Goal: Communication & Community: Answer question/provide support

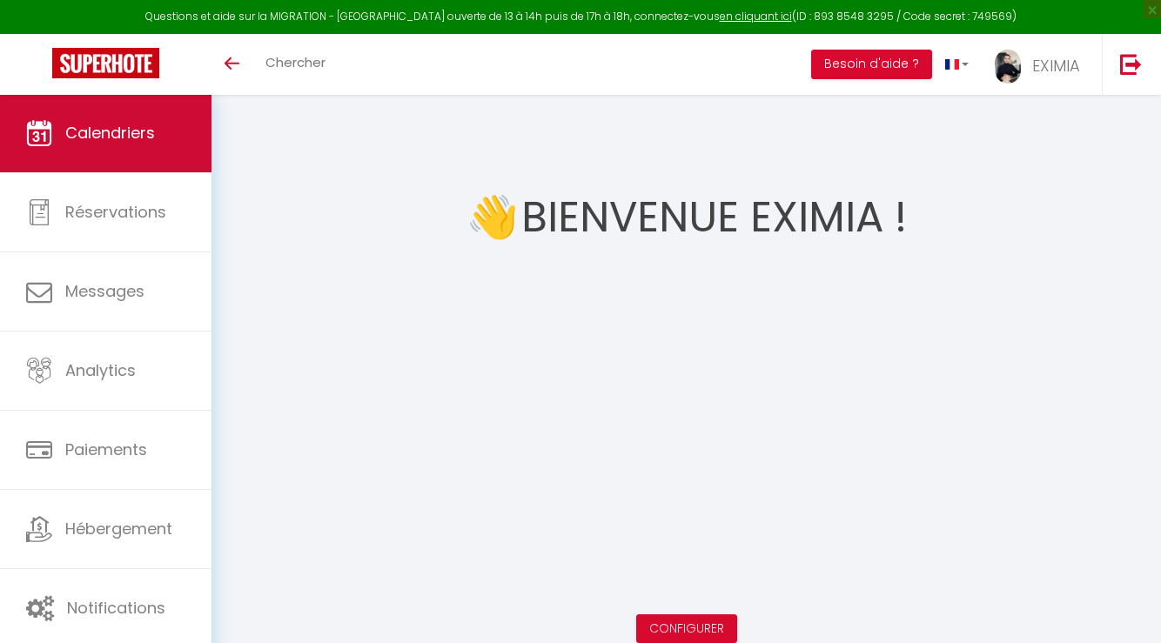
click at [71, 123] on span "Calendriers" at bounding box center [110, 133] width 90 height 22
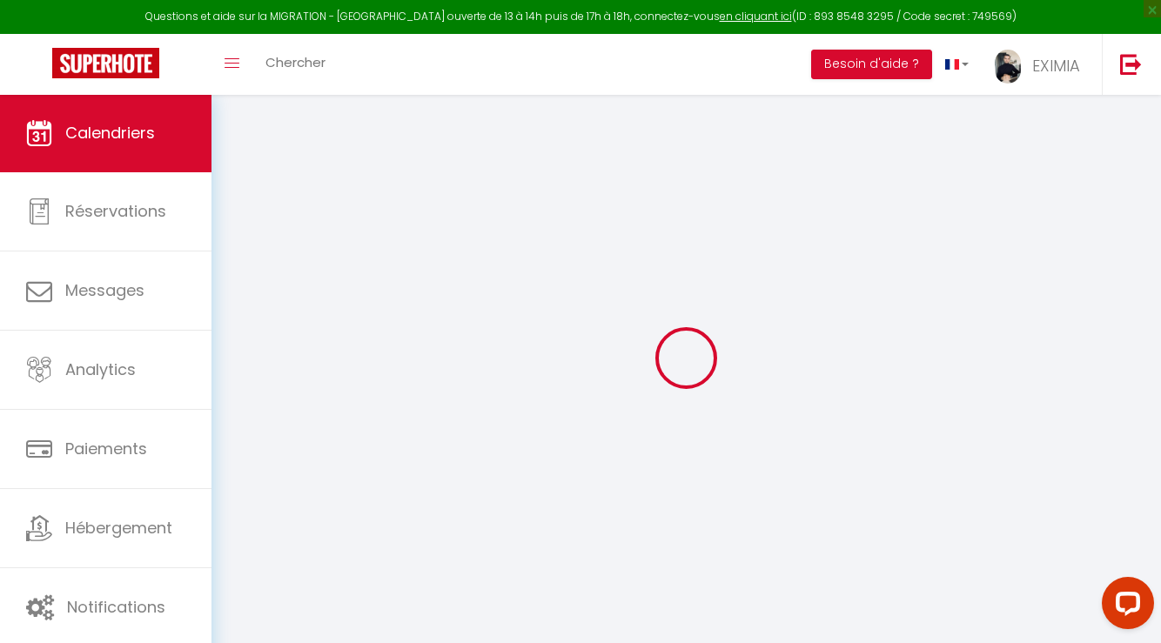
select select
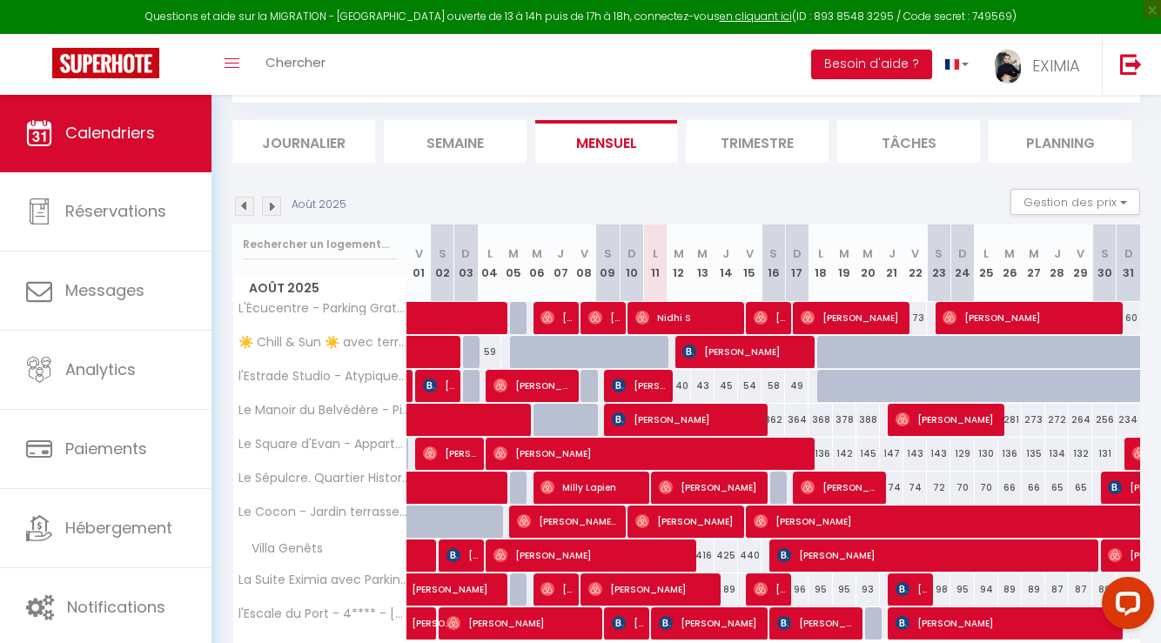
scroll to position [205, 0]
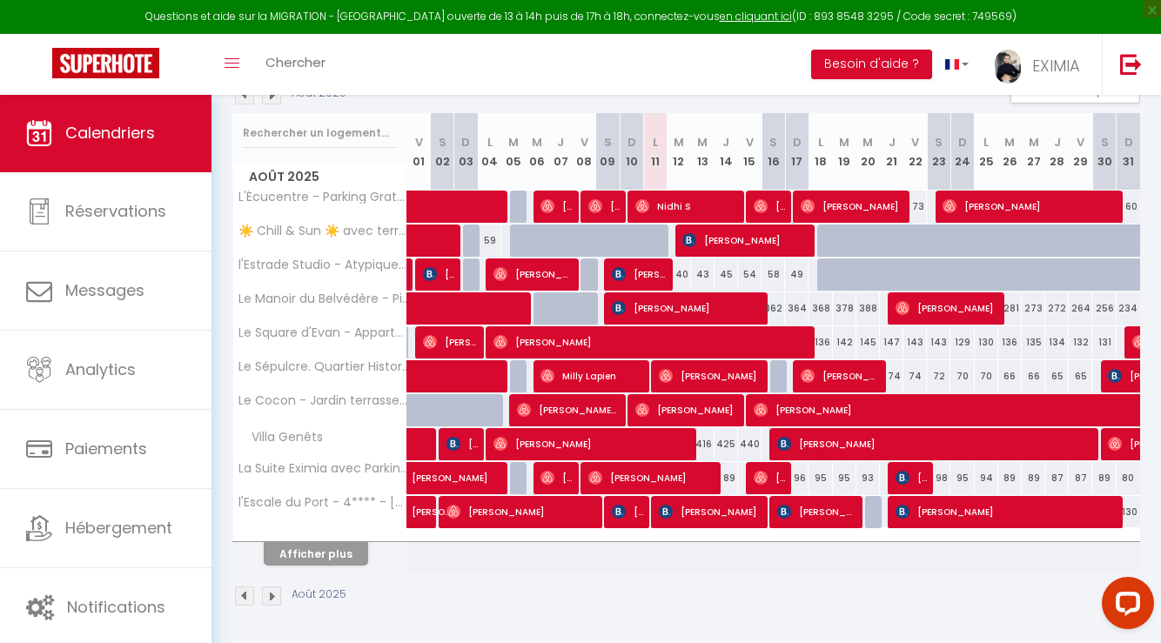
click at [702, 510] on span "[PERSON_NAME]" at bounding box center [710, 511] width 102 height 33
select select "OK"
select select "KO"
select select "0"
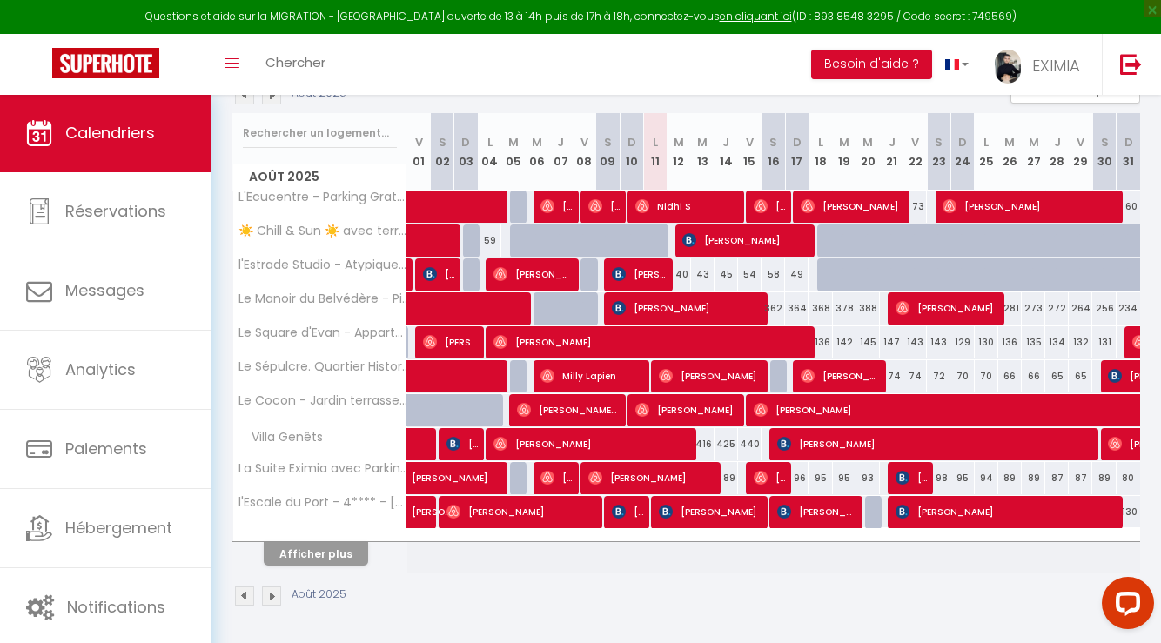
select select "1"
select select
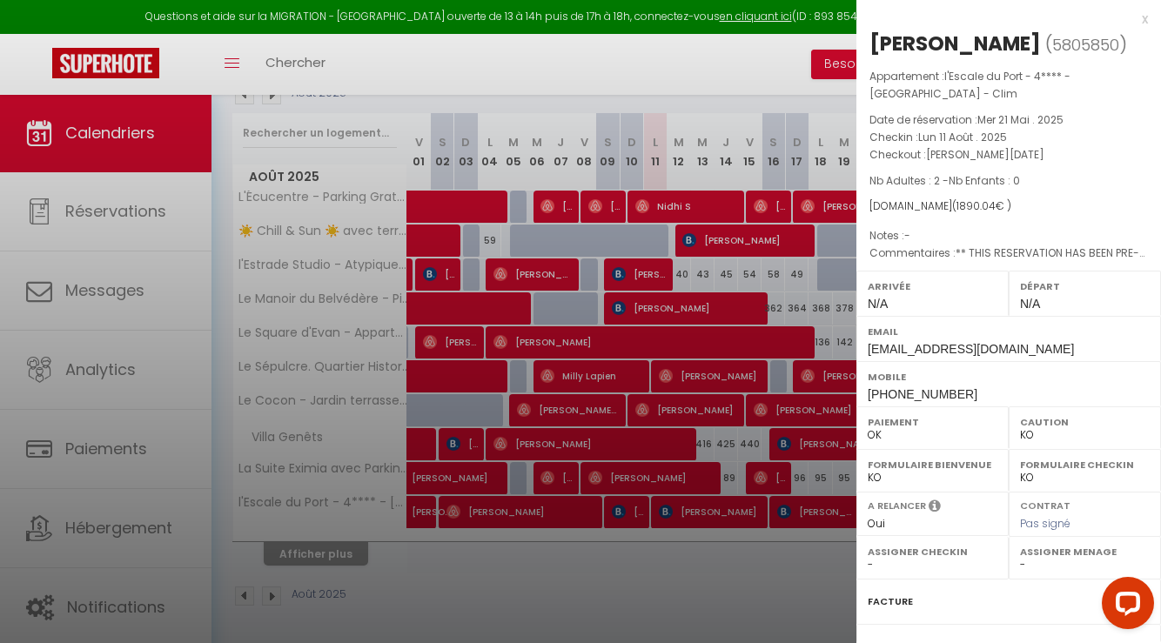
click at [705, 536] on div at bounding box center [580, 321] width 1161 height 643
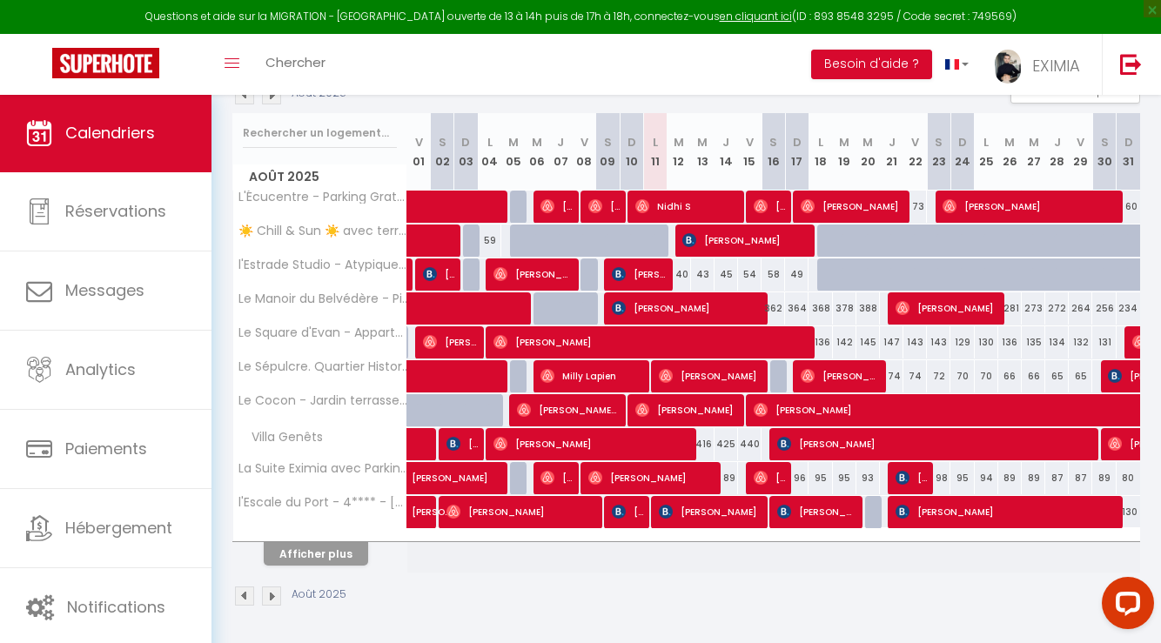
click at [701, 514] on span "[PERSON_NAME]" at bounding box center [710, 511] width 102 height 33
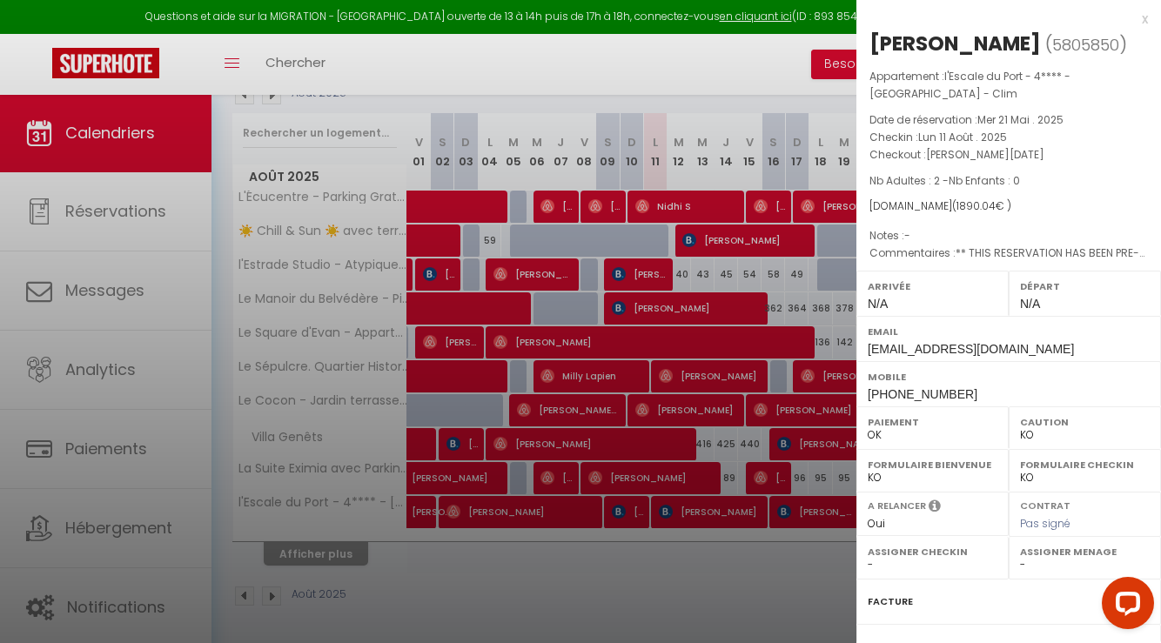
click at [701, 514] on div at bounding box center [580, 321] width 1161 height 643
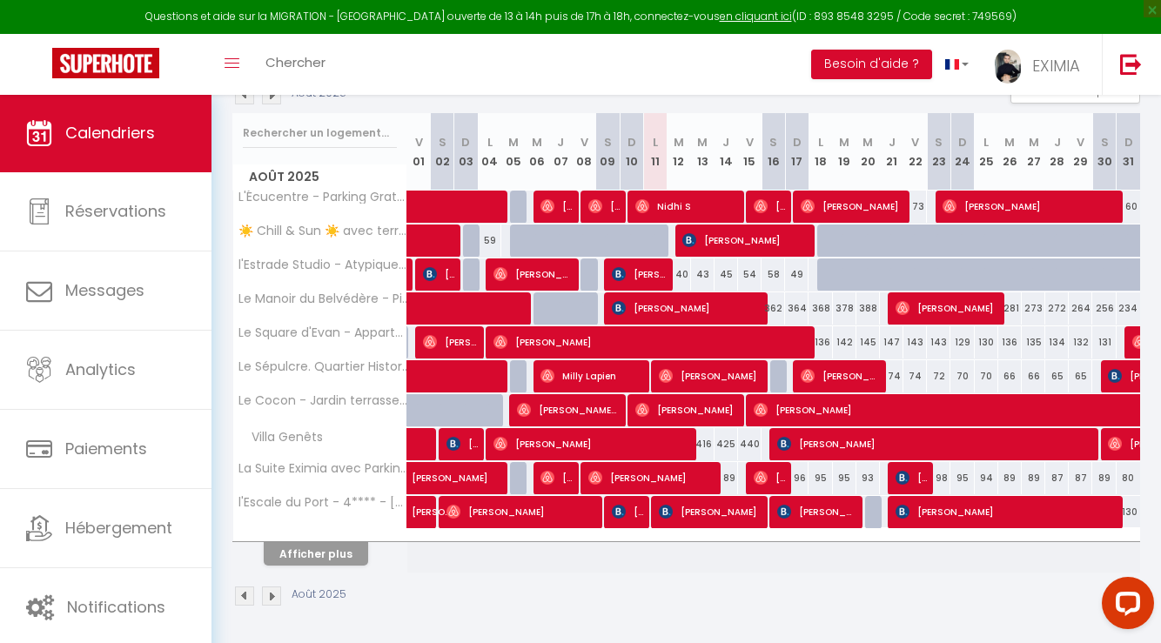
click at [723, 508] on span "[PERSON_NAME]" at bounding box center [710, 511] width 102 height 33
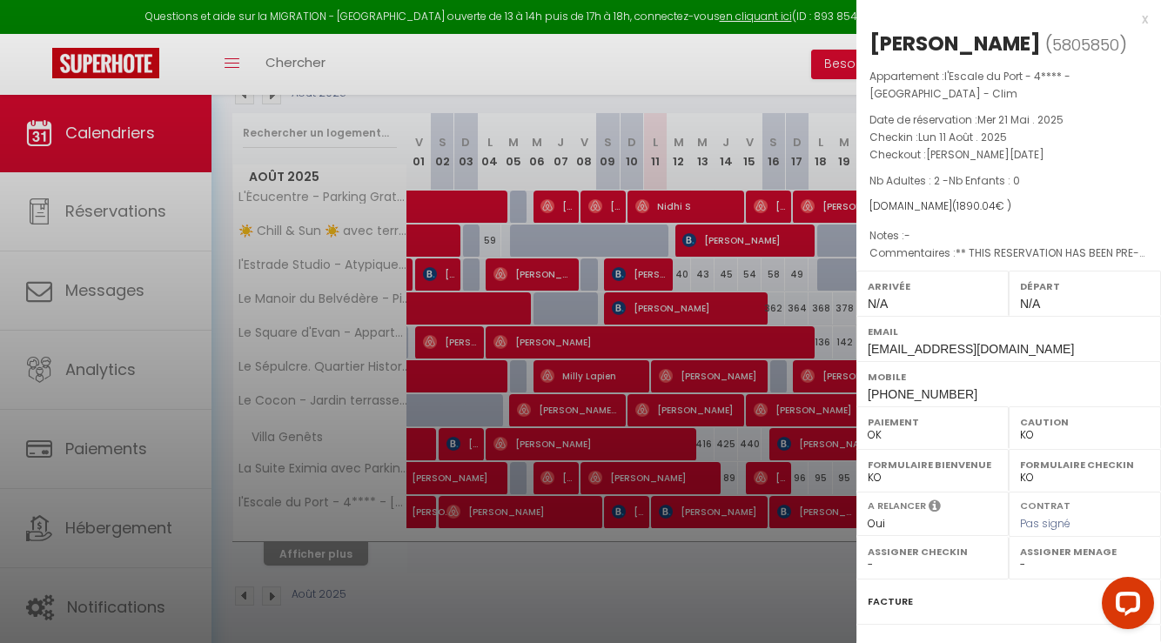
click at [737, 544] on div at bounding box center [580, 321] width 1161 height 643
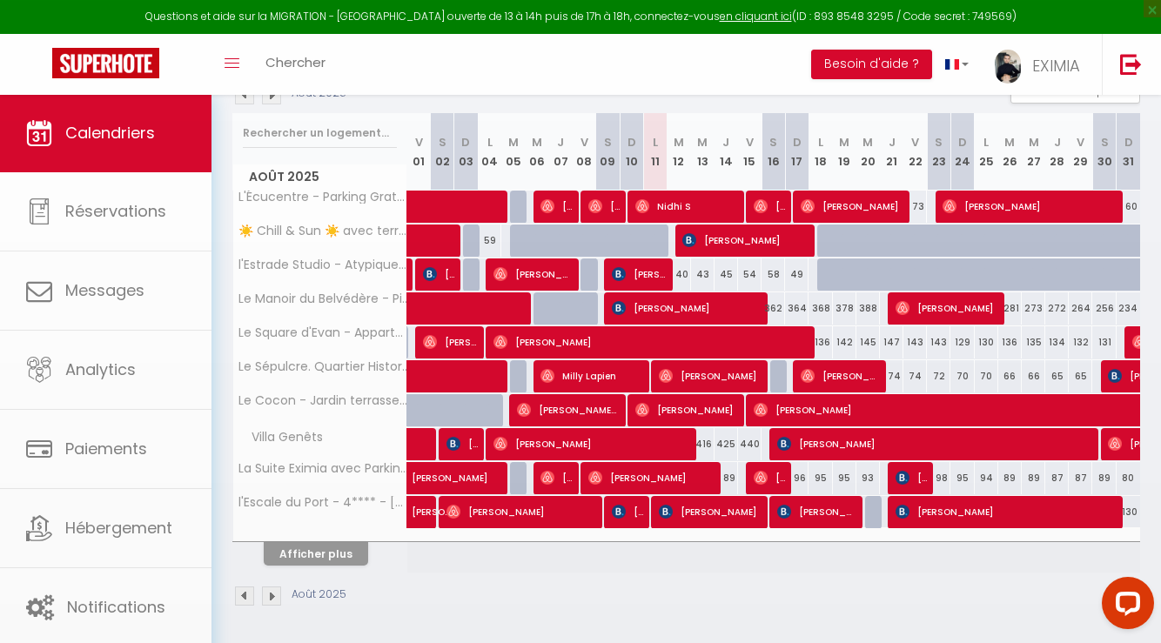
click at [849, 506] on body "Questions et aide sur la MIGRATION - [GEOGRAPHIC_DATA] ouverte de 13 à 14h puis…" at bounding box center [580, 267] width 1161 height 756
click at [828, 513] on span "[PERSON_NAME]" at bounding box center [816, 511] width 78 height 33
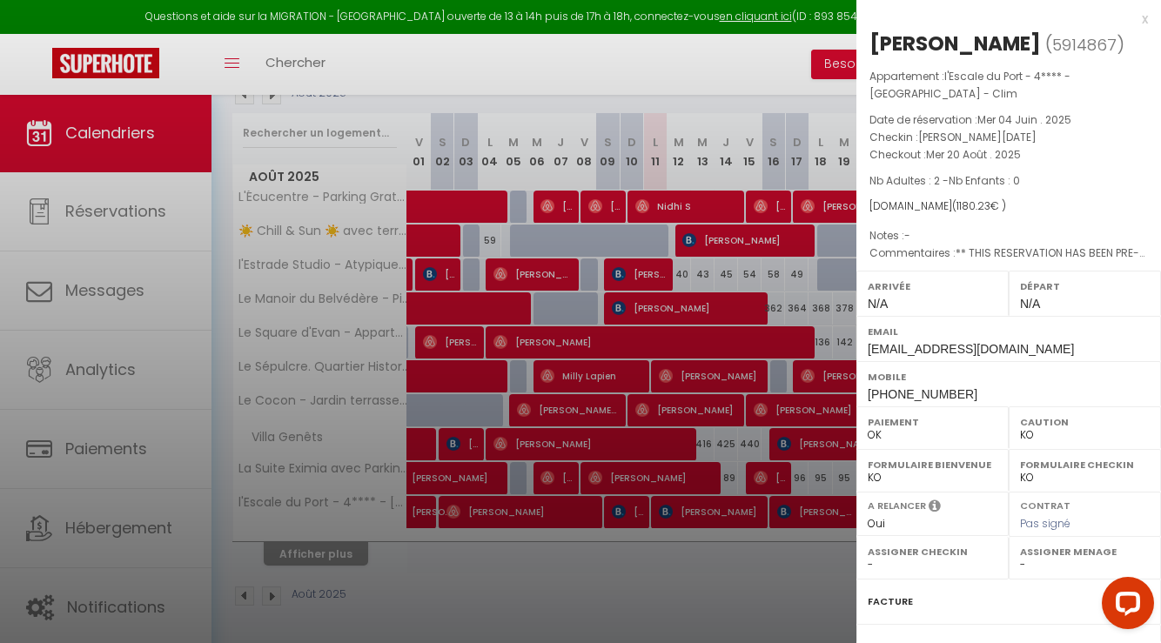
click at [651, 481] on div at bounding box center [580, 321] width 1161 height 643
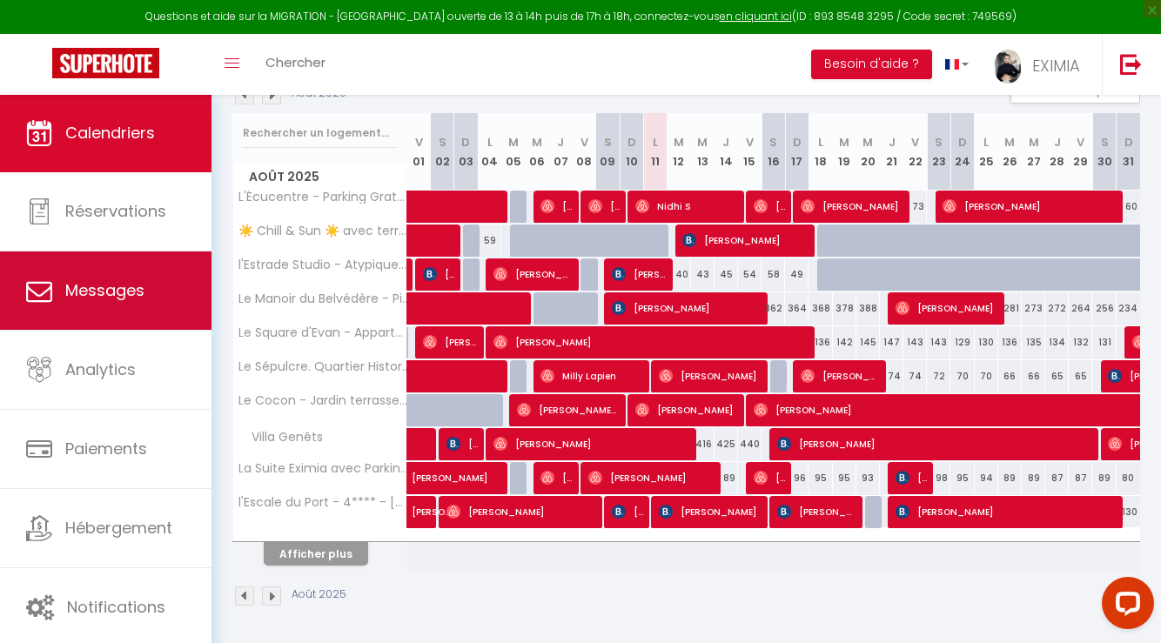
click at [94, 285] on span "Messages" at bounding box center [104, 290] width 79 height 22
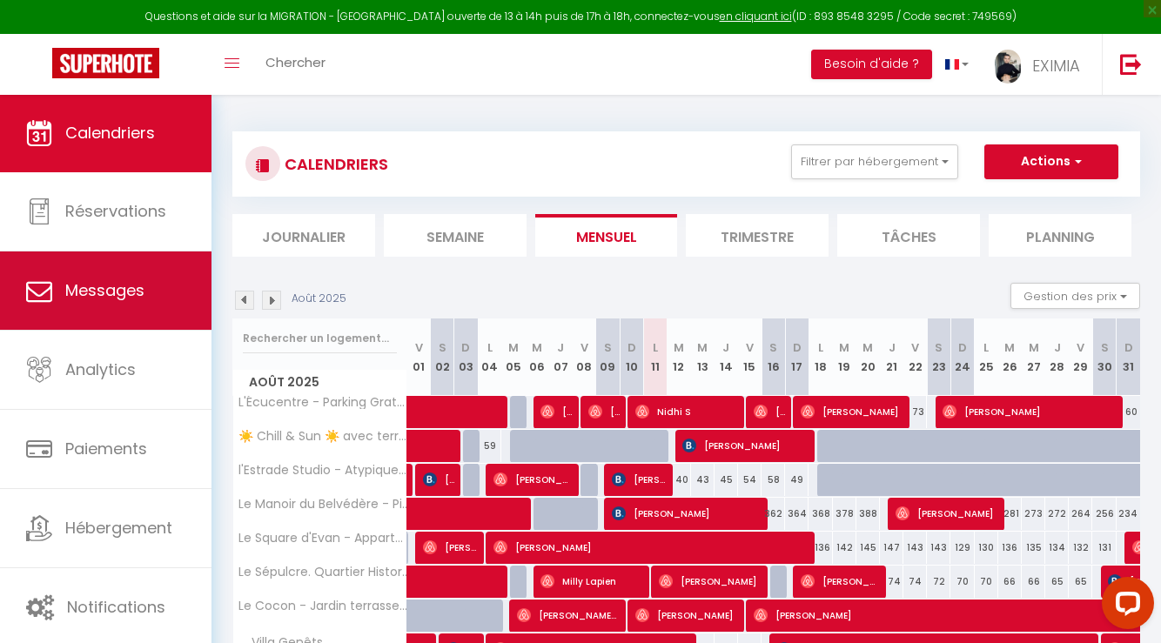
select select "message"
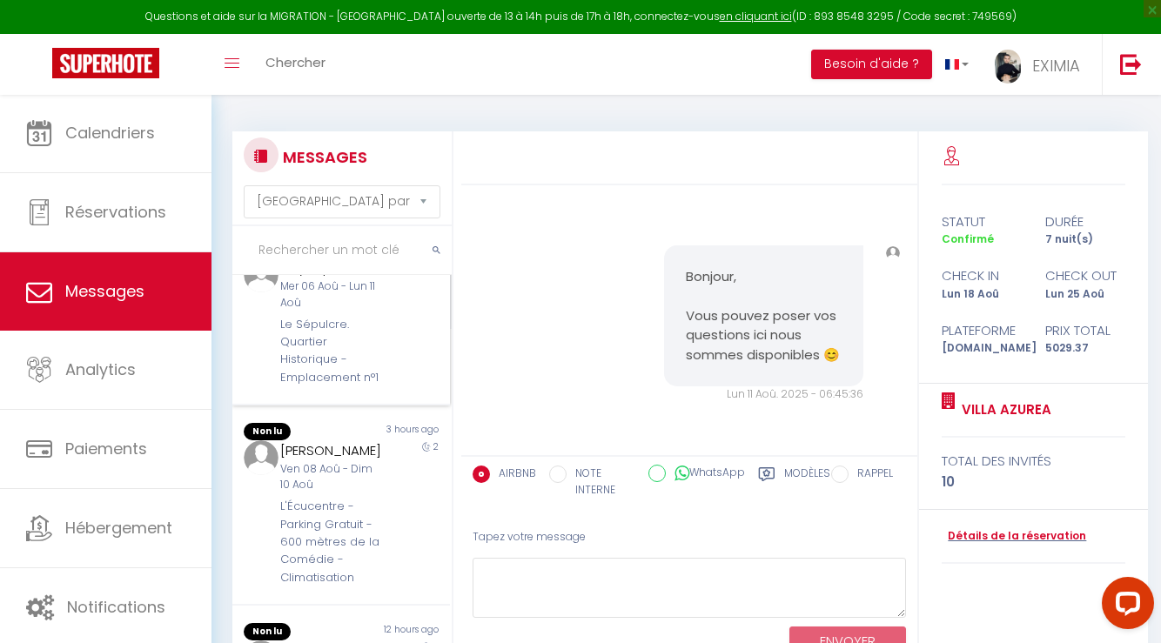
scroll to position [526, 0]
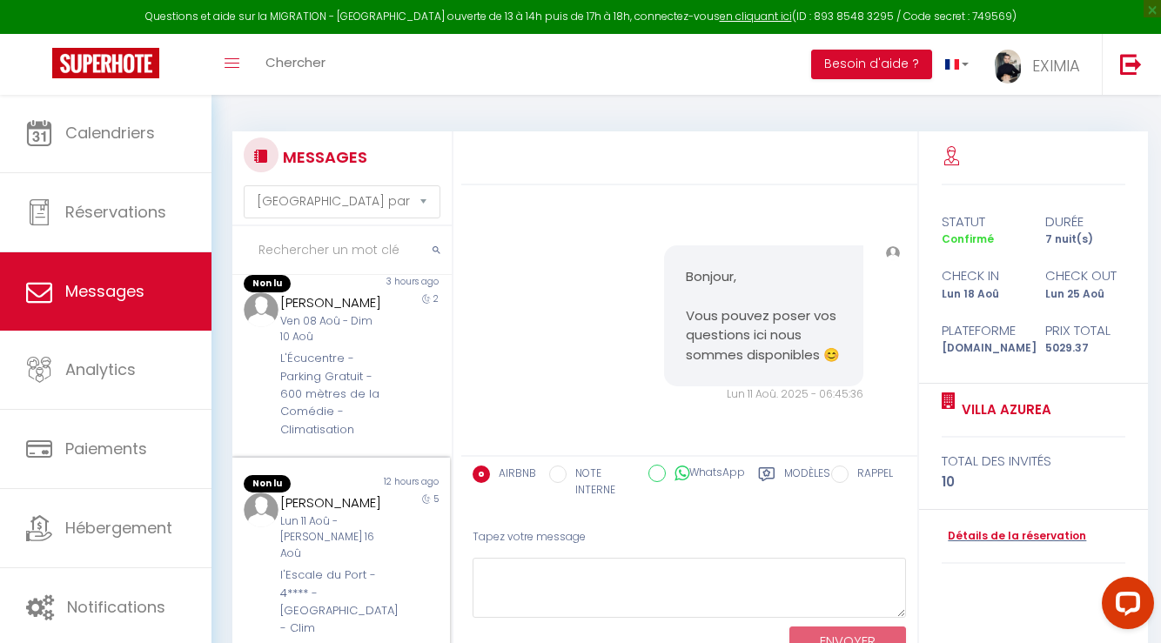
click at [340, 588] on div "[PERSON_NAME] Lun 11 Aoû - Sam 16 Aoû l'Escale du Port - 4**** - [GEOGRAPHIC_DA…" at bounding box center [332, 564] width 127 height 145
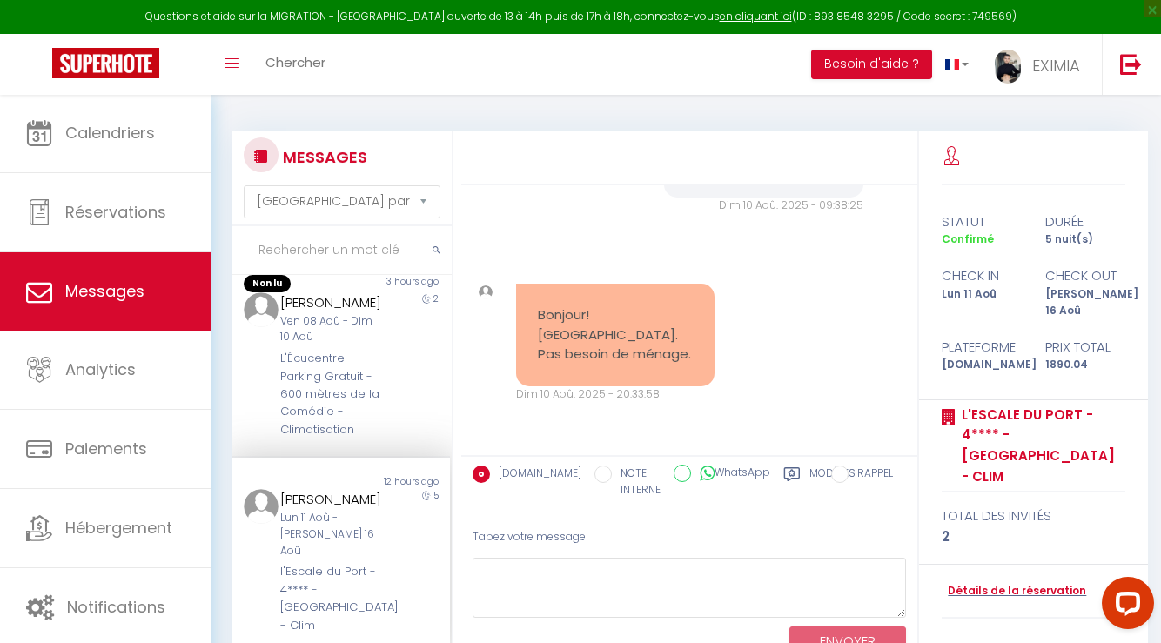
scroll to position [94, 0]
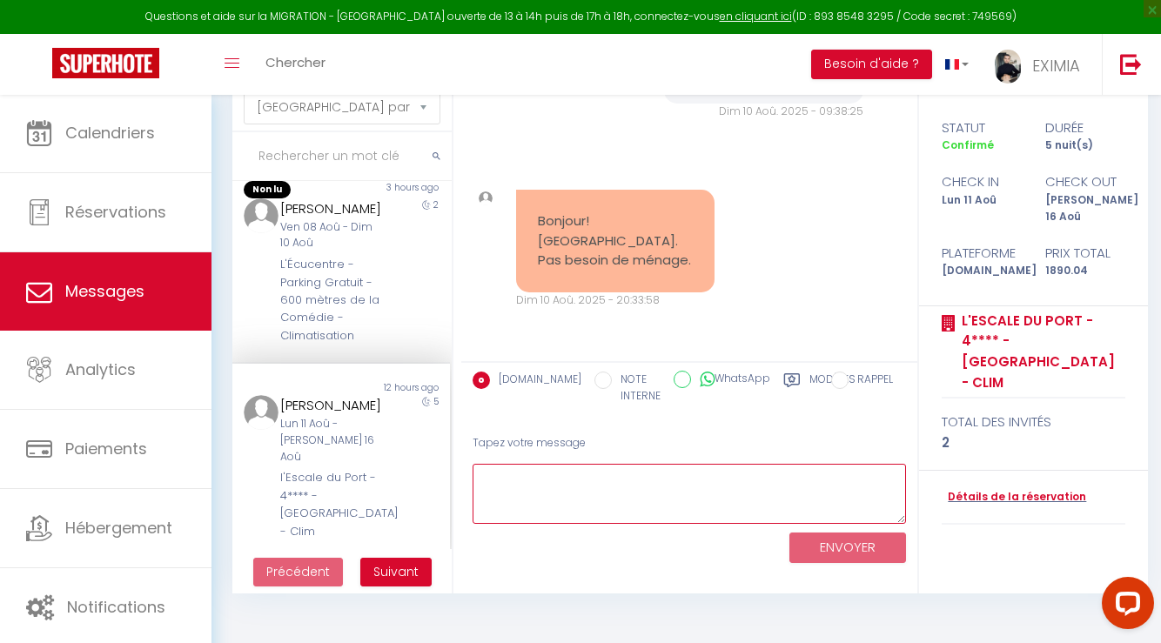
click at [653, 479] on textarea at bounding box center [688, 494] width 433 height 60
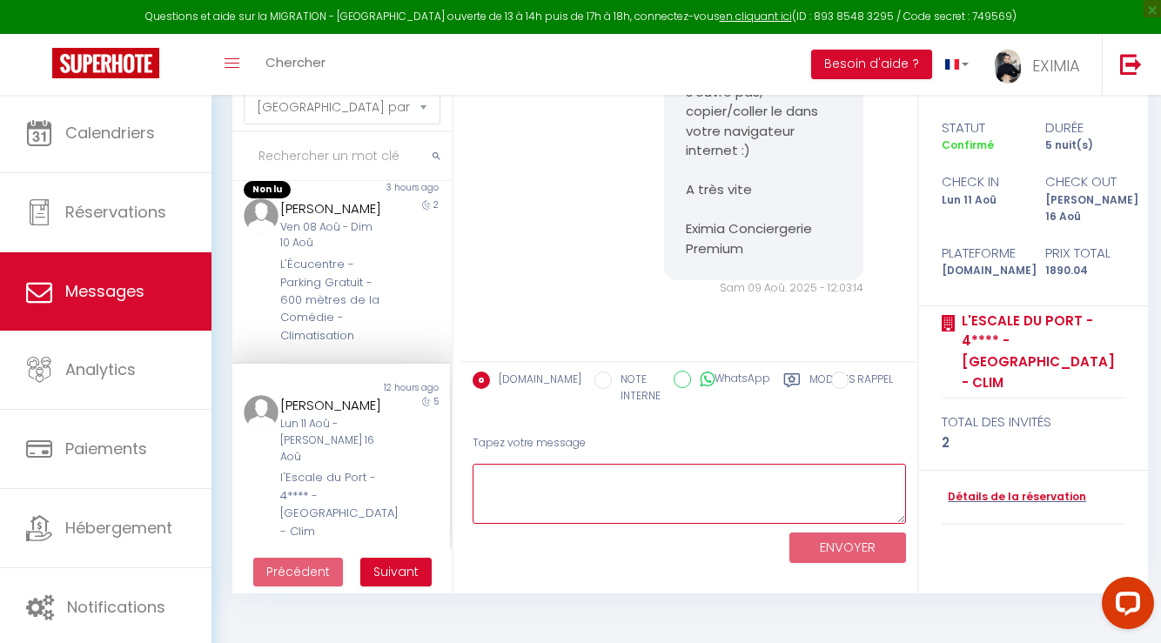
scroll to position [3640, 0]
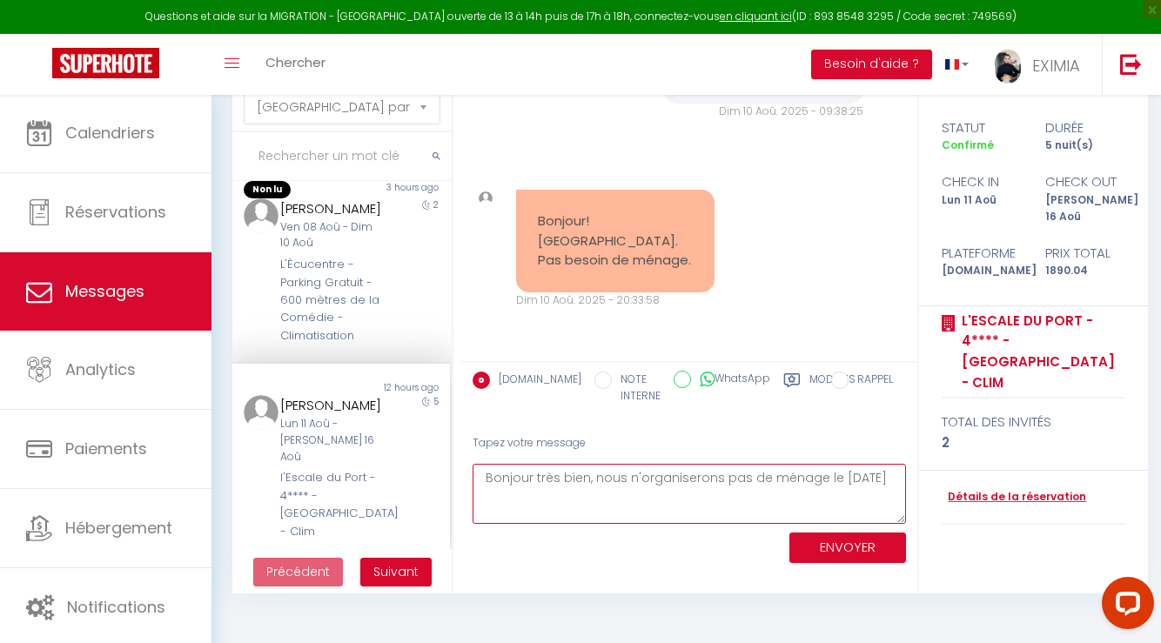
type textarea "Bonjour très bien, nous n'organiserons pas de ménage le [DATE]"
click at [863, 551] on button "ENVOYER" at bounding box center [847, 547] width 117 height 30
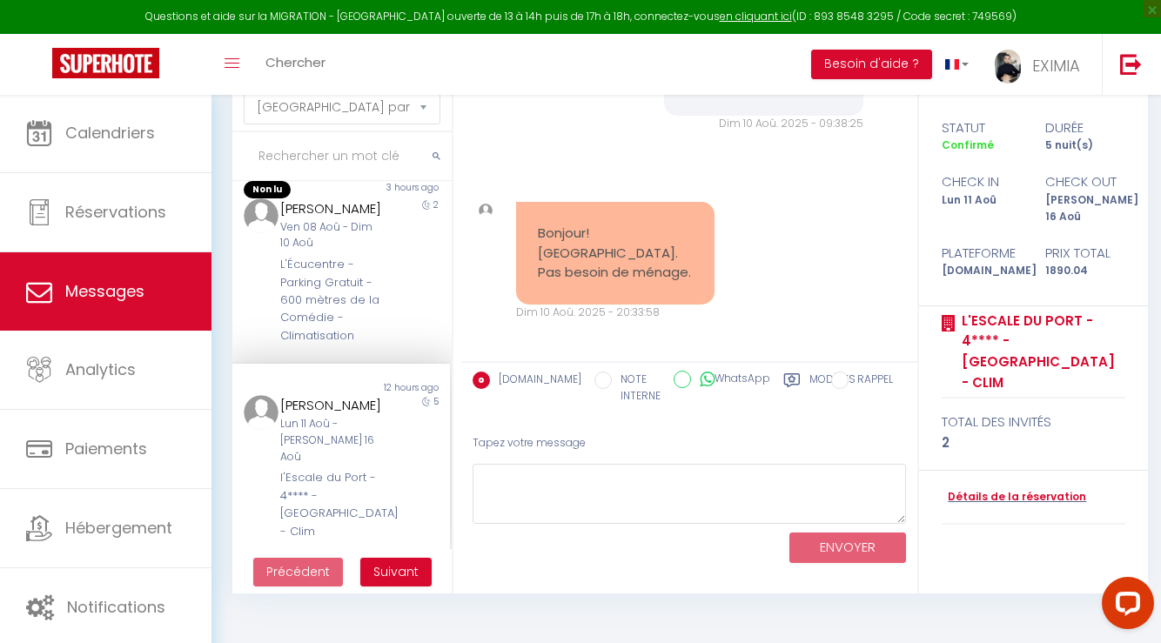
scroll to position [3567, 0]
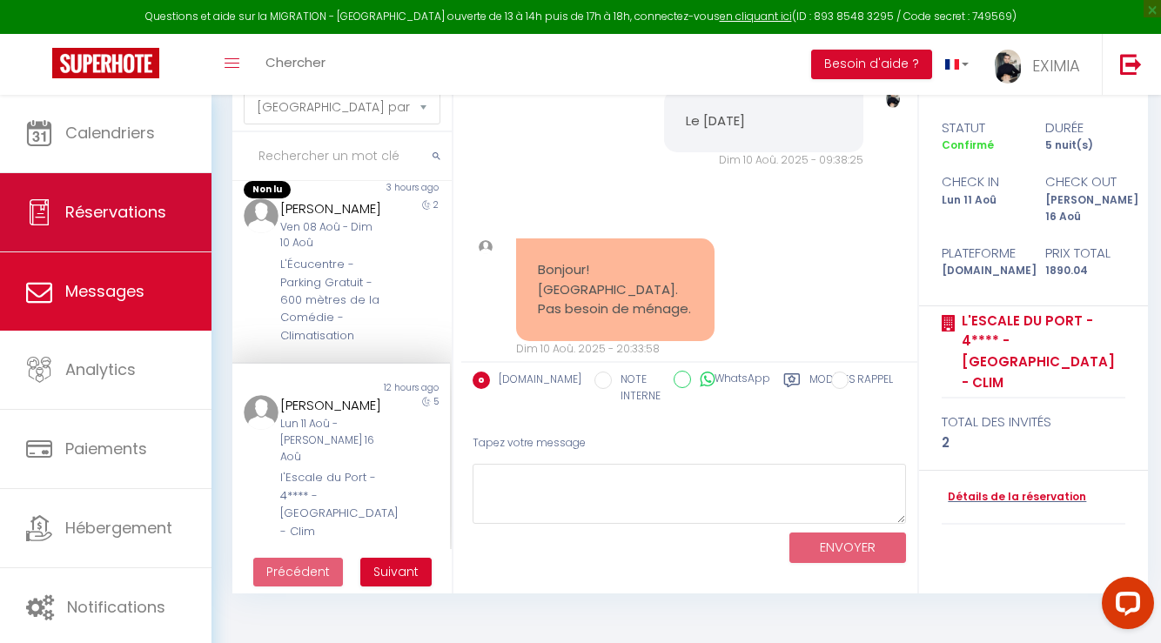
click at [208, 195] on link "Réservations" at bounding box center [105, 212] width 211 height 78
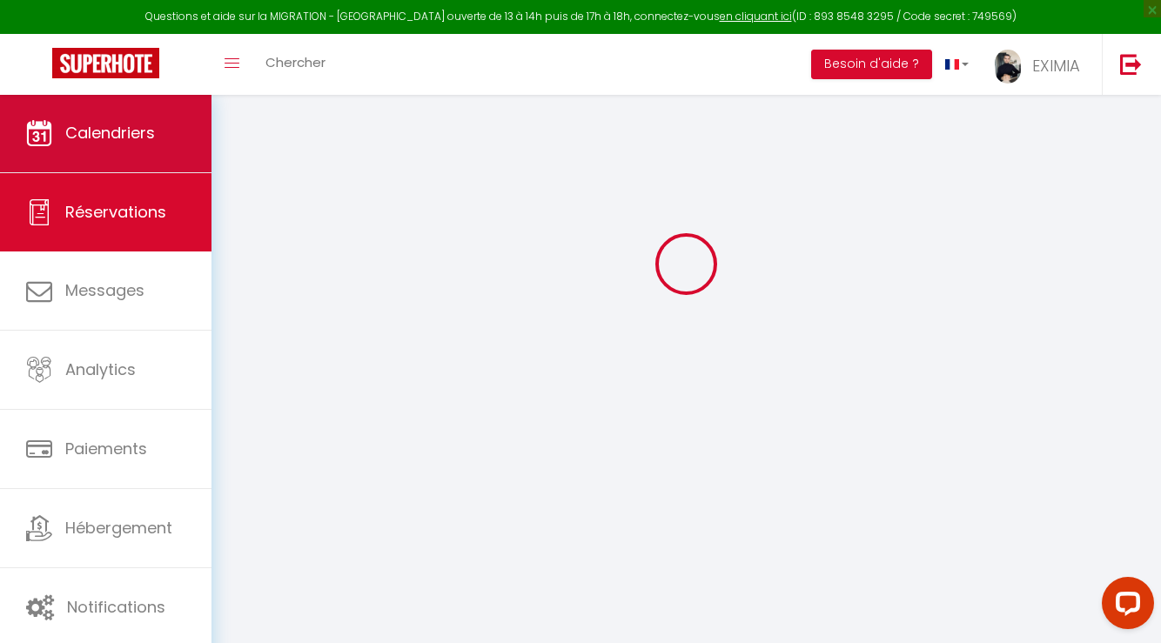
click at [208, 168] on link "Calendriers" at bounding box center [105, 133] width 211 height 78
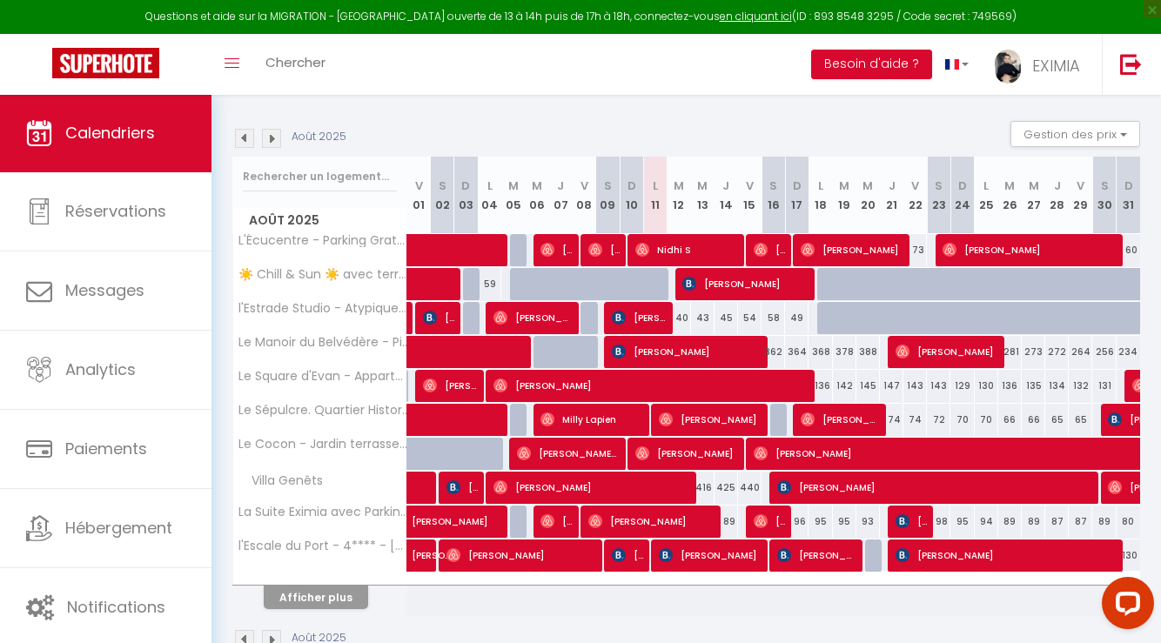
scroll to position [205, 0]
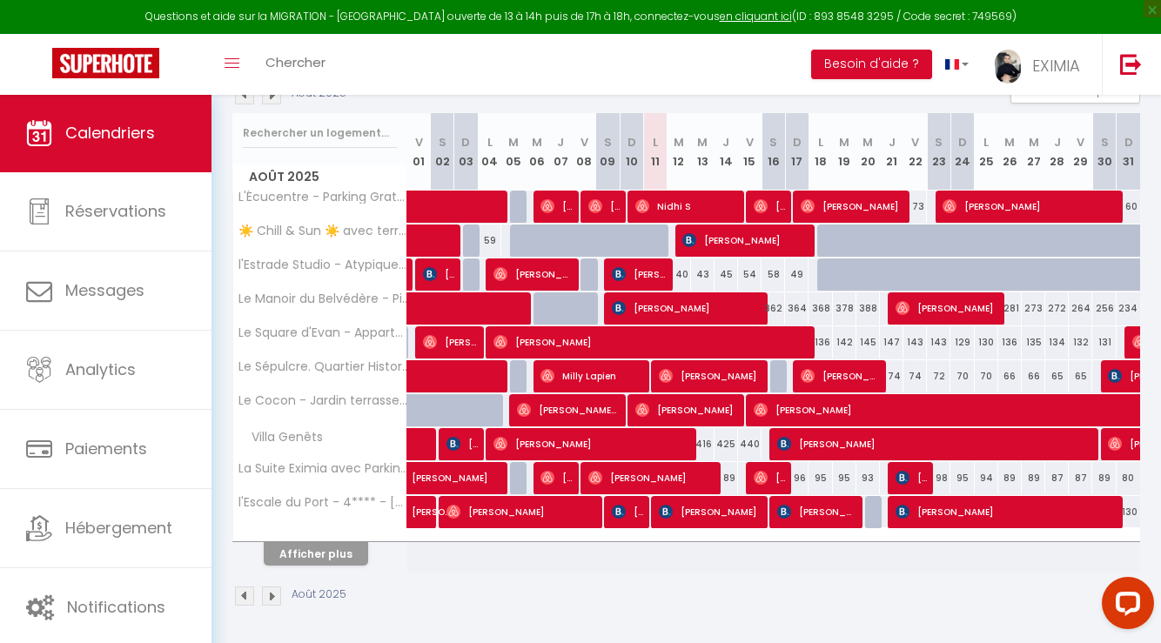
click at [338, 559] on button "Afficher plus" at bounding box center [316, 553] width 104 height 23
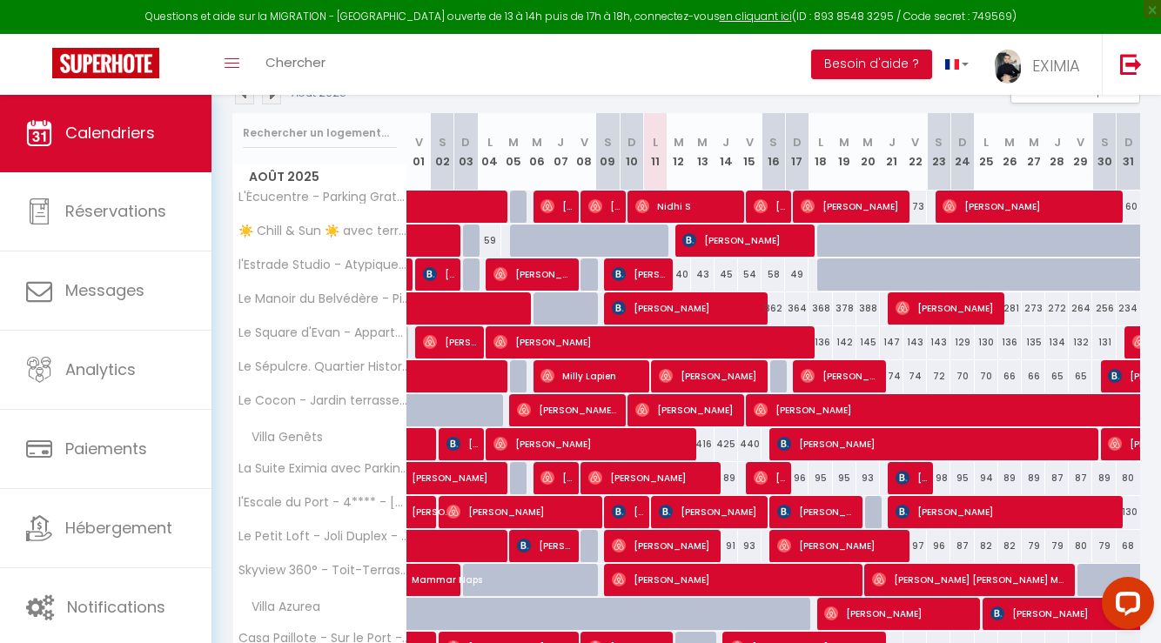
select select
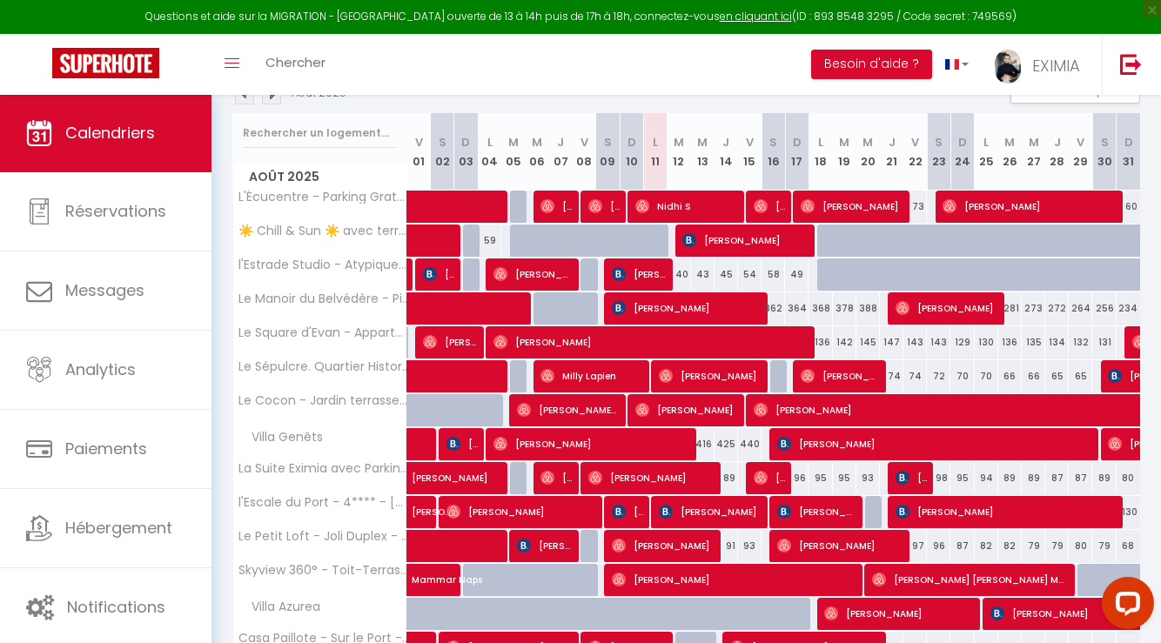
select select
click at [750, 239] on span "[PERSON_NAME]" at bounding box center [744, 240] width 125 height 33
select select "OK"
select select "KO"
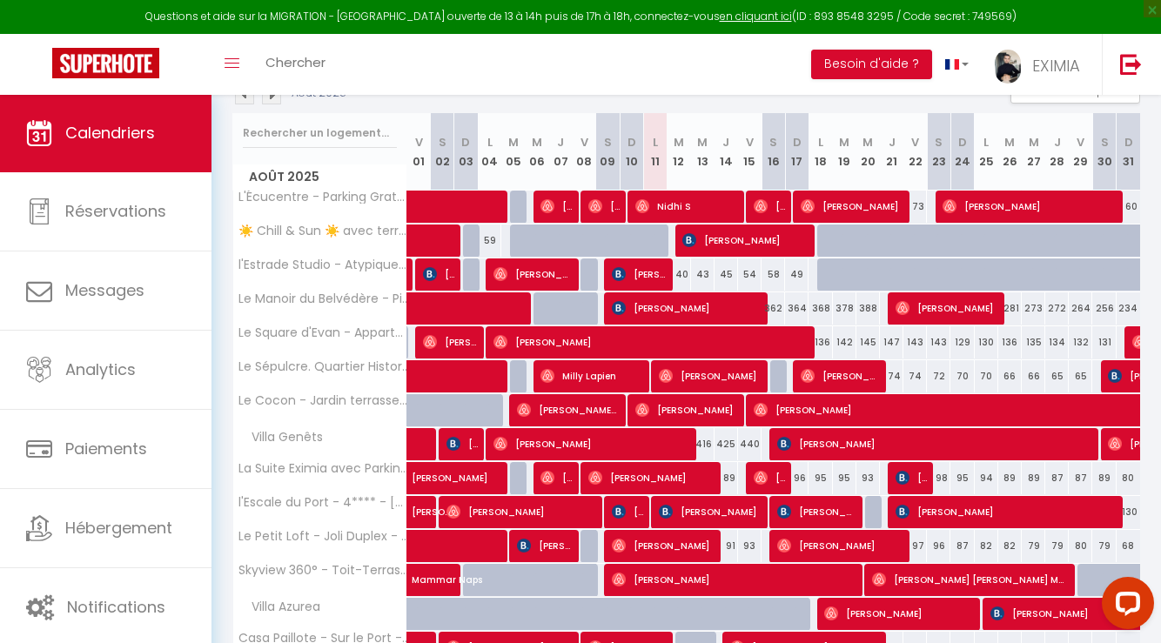
select select "0"
select select "1"
select select
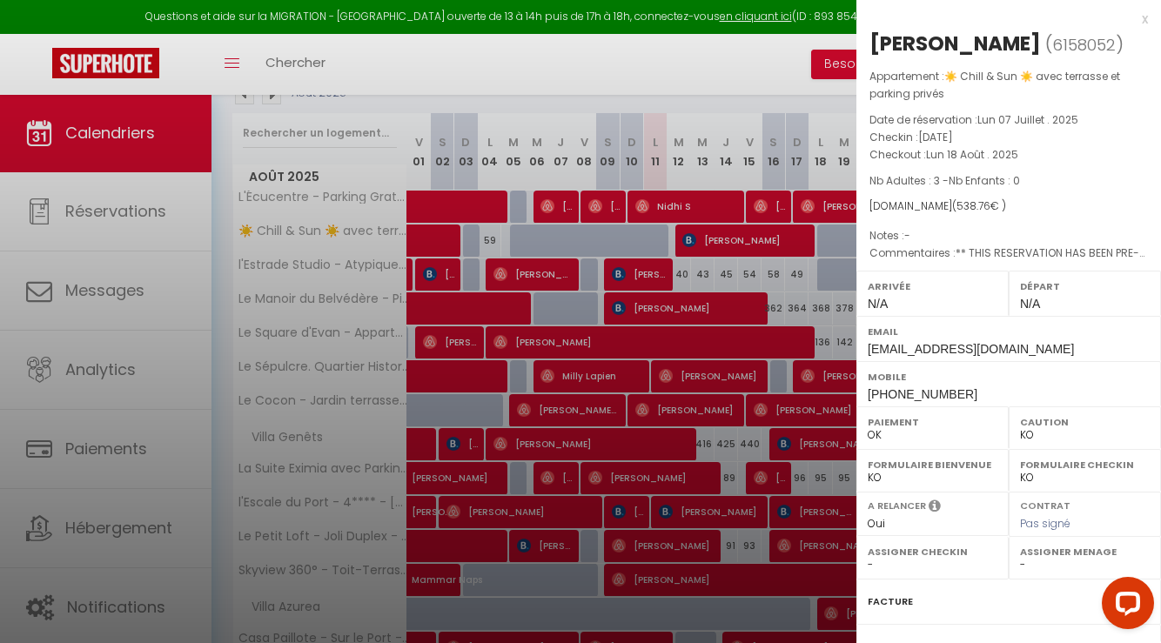
click at [641, 50] on div at bounding box center [580, 321] width 1161 height 643
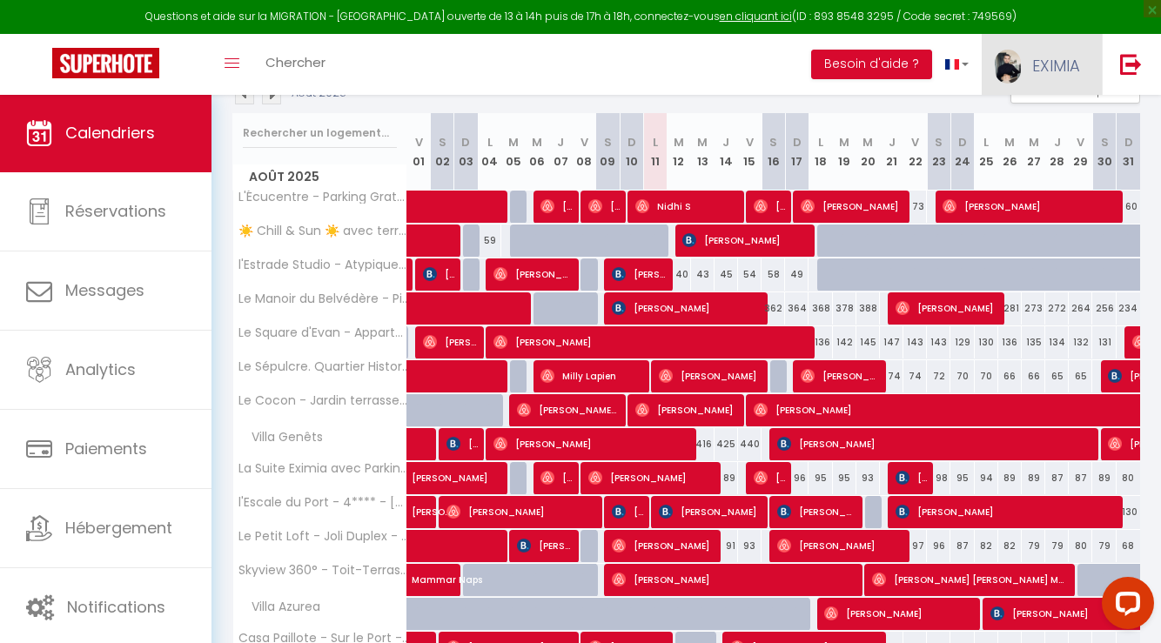
click at [1070, 55] on span "EXIMIA" at bounding box center [1056, 66] width 48 height 22
click at [1035, 117] on link "Paramètres" at bounding box center [1032, 121] width 129 height 30
select select "28"
select select "fr"
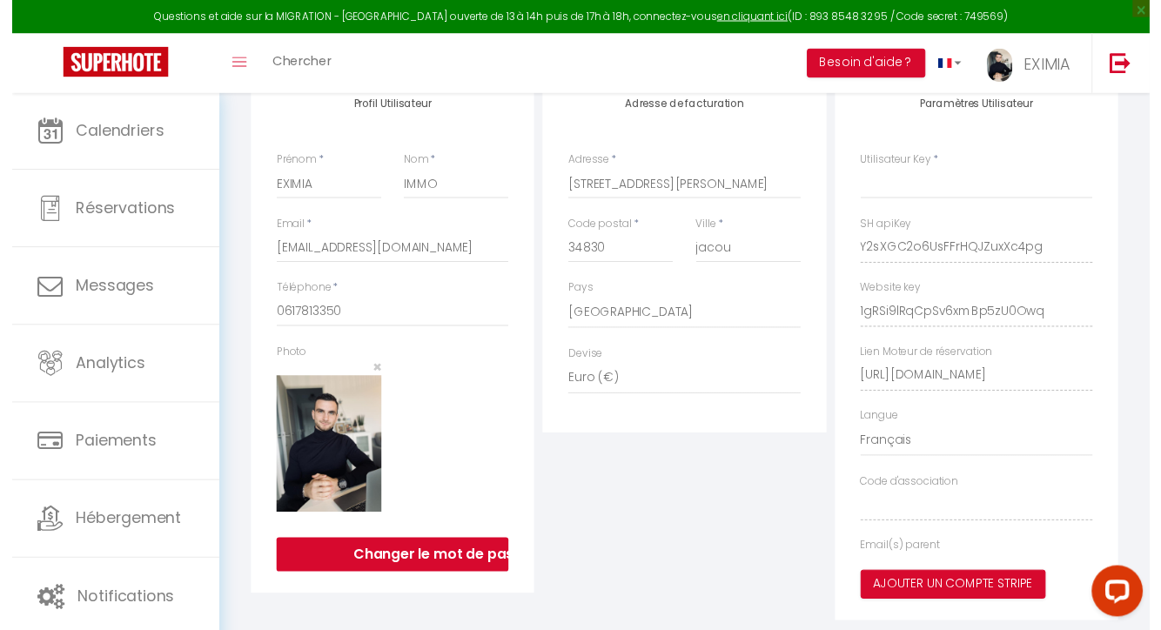
scroll to position [61, 0]
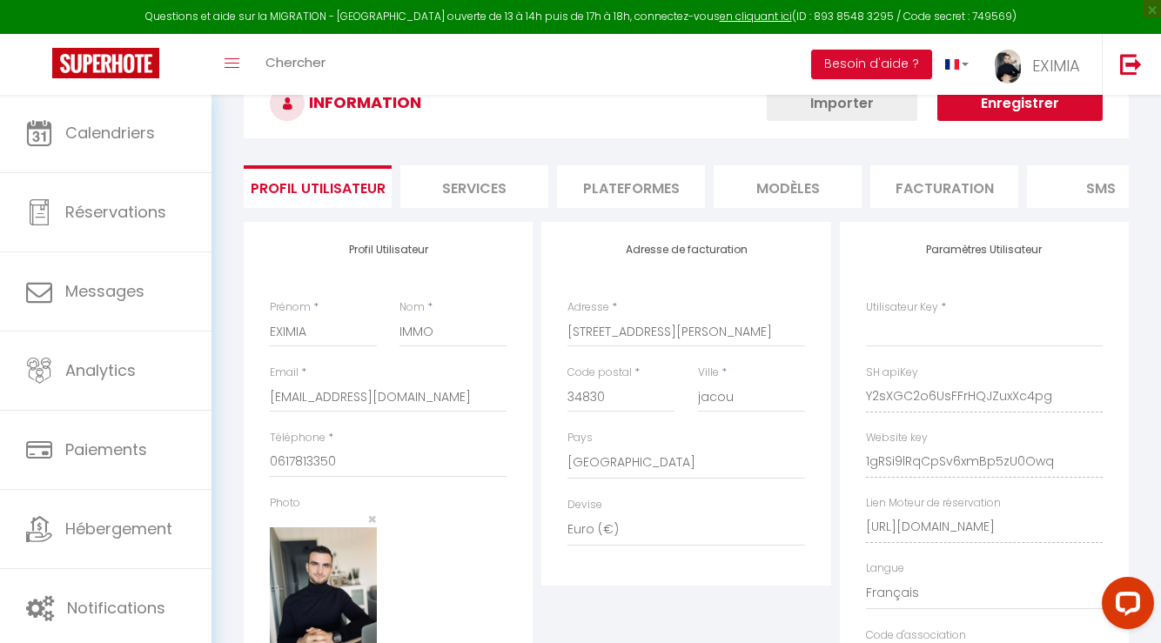
type input "Y2sXGC2o6UsFFrHQJZuxXc4pg"
type input "1gRSi9lRqCpSv6xmBp5zU0Owq"
type input "[URL][DOMAIN_NAME]"
select select "fr"
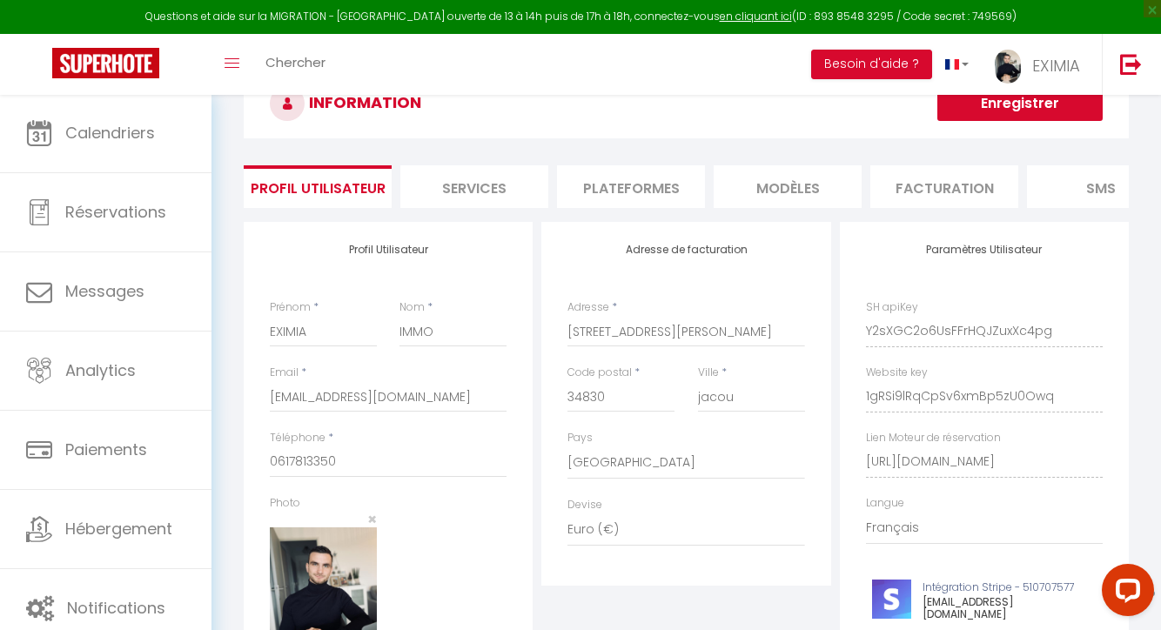
click at [514, 185] on li "Services" at bounding box center [474, 186] width 148 height 43
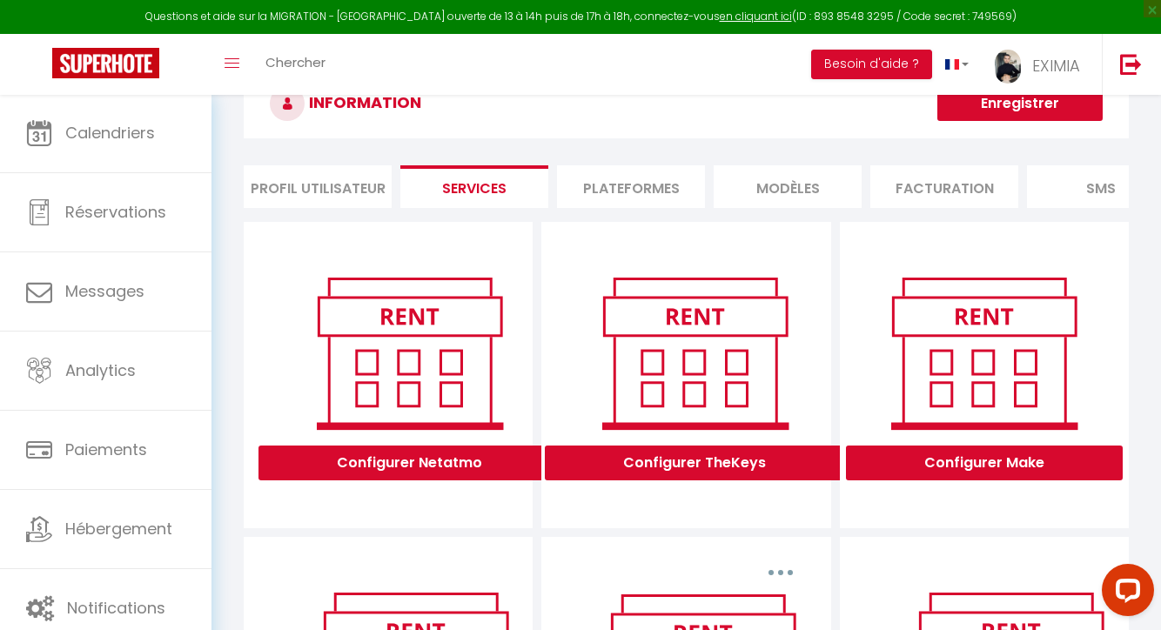
click at [618, 175] on li "Plateformes" at bounding box center [631, 186] width 148 height 43
